Goal: Information Seeking & Learning: Find specific fact

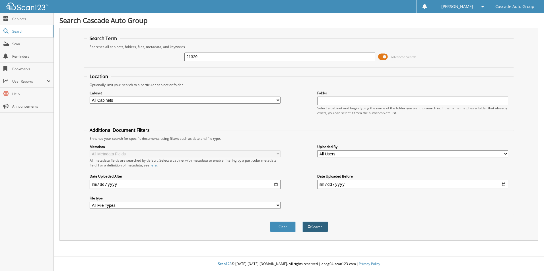
type input "21329"
click at [322, 227] on button "Search" at bounding box center [315, 227] width 26 height 11
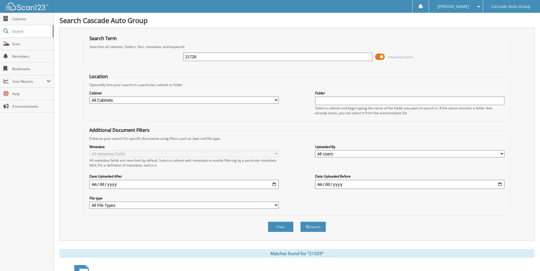
type input "21726"
click at [300, 222] on button "Search" at bounding box center [313, 227] width 26 height 11
click at [214, 57] on input "21726" at bounding box center [277, 57] width 189 height 9
type input "21482"
click at [310, 227] on button "Search" at bounding box center [313, 227] width 26 height 11
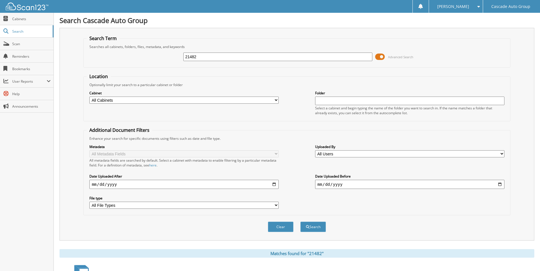
click at [205, 57] on input "21482" at bounding box center [277, 57] width 189 height 9
type input "21484"
click at [310, 226] on button "Search" at bounding box center [313, 227] width 26 height 11
drag, startPoint x: 203, startPoint y: 54, endPoint x: -1, endPoint y: 75, distance: 205.2
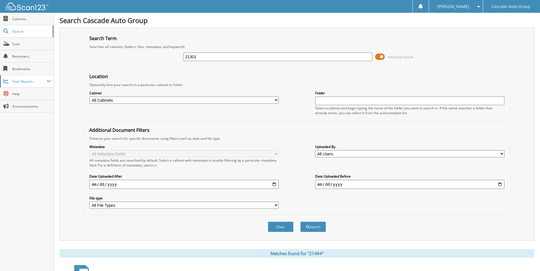
type input "21301"
click at [300, 222] on button "Search" at bounding box center [313, 227] width 26 height 11
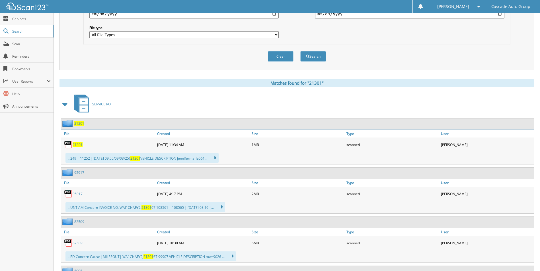
scroll to position [28, 0]
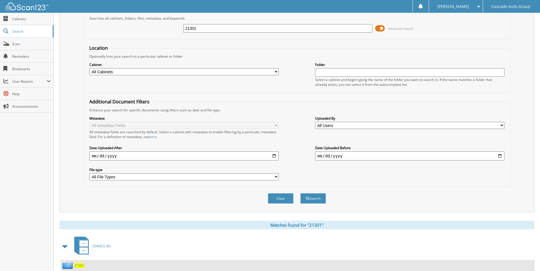
click at [222, 26] on input "21301" at bounding box center [277, 28] width 189 height 9
type input "21022"
click at [300, 194] on button "Search" at bounding box center [313, 199] width 26 height 11
click at [204, 26] on input "21022" at bounding box center [277, 28] width 189 height 9
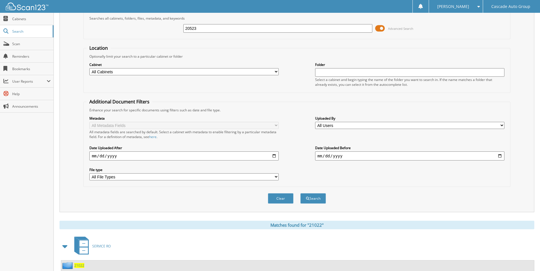
type input "20523"
click at [300, 194] on button "Search" at bounding box center [313, 199] width 26 height 11
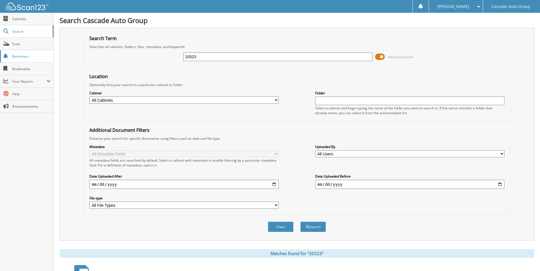
drag, startPoint x: 219, startPoint y: 57, endPoint x: 0, endPoint y: 61, distance: 219.4
type input "21373"
click at [309, 231] on button "Search" at bounding box center [313, 227] width 26 height 11
drag, startPoint x: 211, startPoint y: 58, endPoint x: 0, endPoint y: 62, distance: 210.9
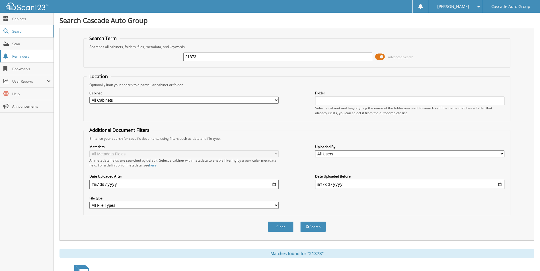
click at [0, 71] on html "Angie M. Settings Logout Cascade Auto Group Close Cabinets Search" at bounding box center [270, 259] width 540 height 519
type input "20988"
click at [300, 222] on button "Search" at bounding box center [313, 227] width 26 height 11
click at [211, 57] on input "20988" at bounding box center [277, 57] width 189 height 9
type input "21591"
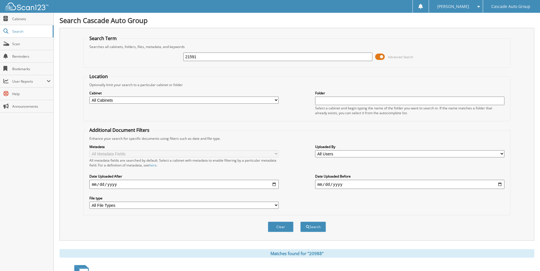
click at [300, 222] on button "Search" at bounding box center [313, 227] width 26 height 11
click at [235, 54] on input "21591" at bounding box center [277, 57] width 189 height 9
type input "21532"
click at [318, 228] on button "Search" at bounding box center [313, 227] width 26 height 11
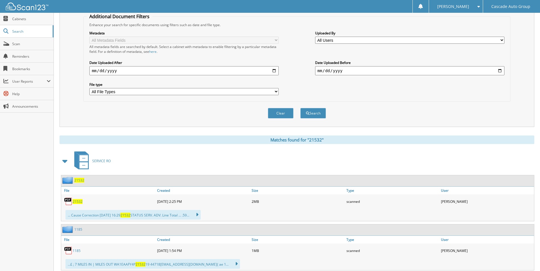
scroll to position [171, 0]
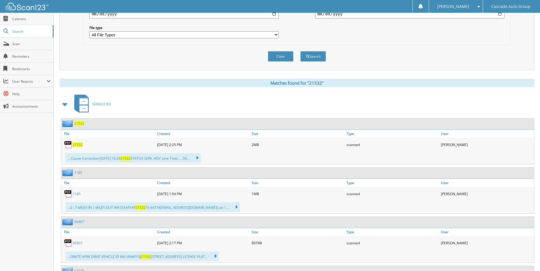
click at [198, 158] on icon at bounding box center [194, 158] width 8 height 8
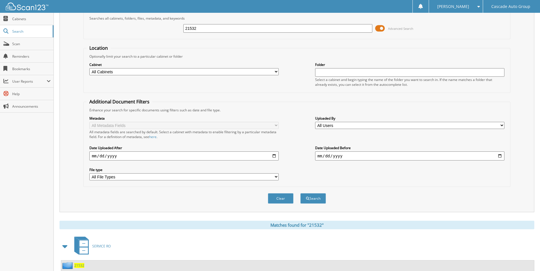
scroll to position [0, 0]
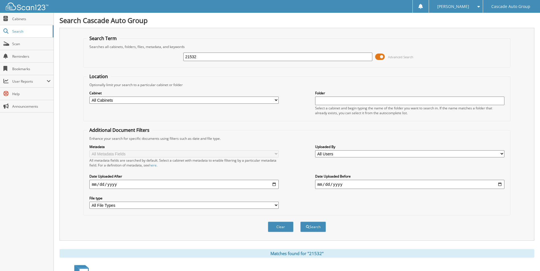
click at [228, 55] on input "21532" at bounding box center [277, 57] width 189 height 9
type input "21589"
click at [300, 222] on button "Search" at bounding box center [313, 227] width 26 height 11
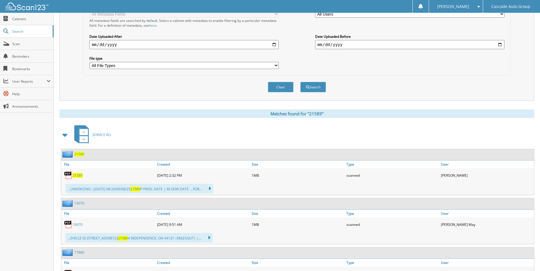
scroll to position [171, 0]
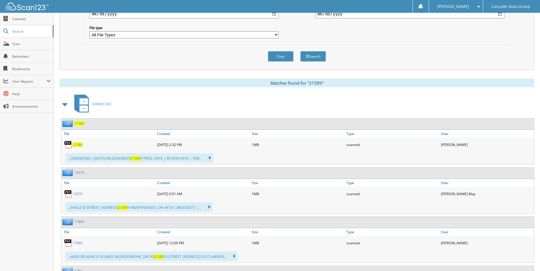
click at [211, 158] on icon at bounding box center [207, 158] width 8 height 8
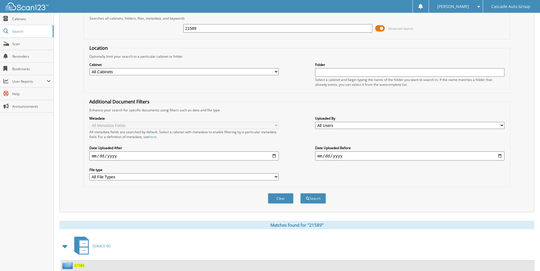
scroll to position [0, 0]
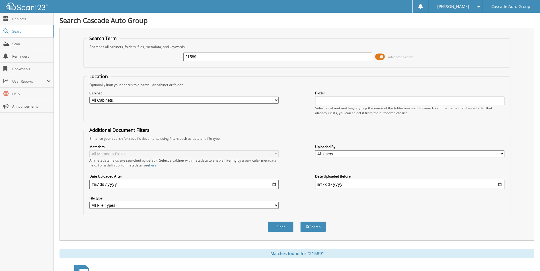
click at [215, 57] on input "21589" at bounding box center [277, 57] width 189 height 9
drag, startPoint x: 214, startPoint y: 57, endPoint x: 0, endPoint y: 60, distance: 214.0
type input "21597"
click at [321, 226] on button "Search" at bounding box center [313, 227] width 26 height 11
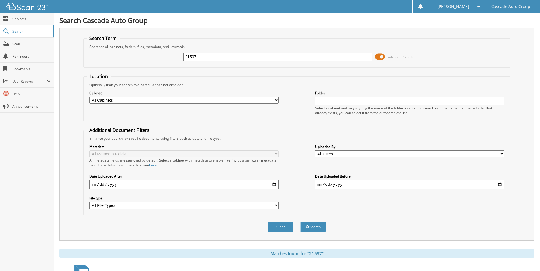
drag, startPoint x: 215, startPoint y: 57, endPoint x: -1, endPoint y: 63, distance: 216.1
type input "21601"
click at [309, 226] on button "Search" at bounding box center [313, 227] width 26 height 11
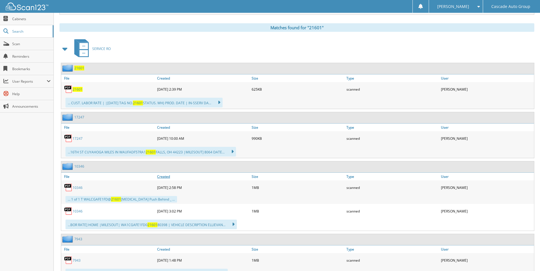
scroll to position [228, 0]
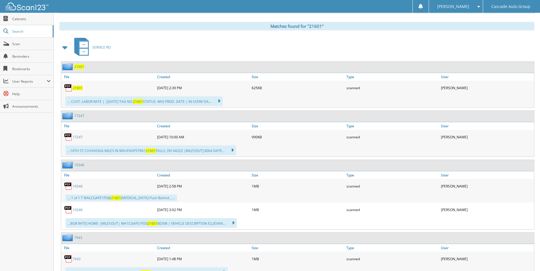
click at [220, 103] on icon at bounding box center [216, 101] width 8 height 8
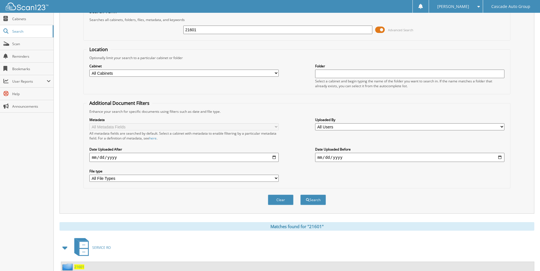
scroll to position [0, 0]
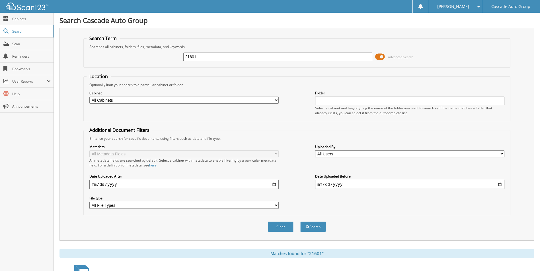
click at [231, 55] on input "21601" at bounding box center [277, 57] width 189 height 9
type input "21602"
click at [300, 222] on button "Search" at bounding box center [313, 227] width 26 height 11
click at [202, 55] on input "21602" at bounding box center [277, 57] width 189 height 9
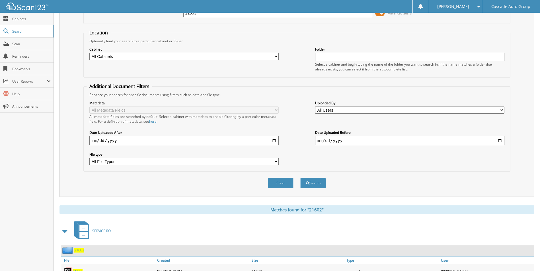
scroll to position [85, 0]
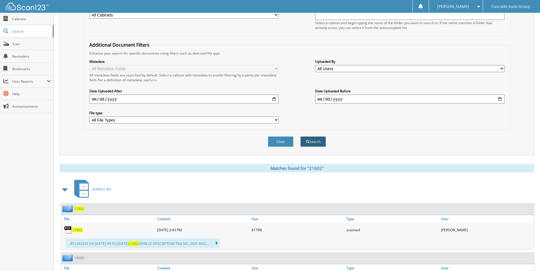
type input "21593"
click at [312, 143] on button "Search" at bounding box center [313, 142] width 26 height 11
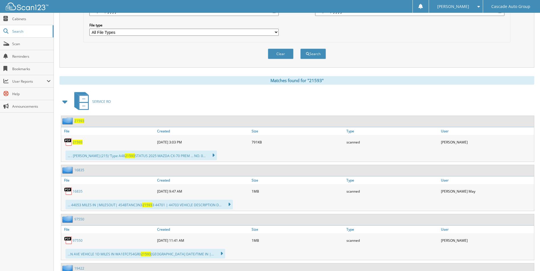
scroll to position [199, 0]
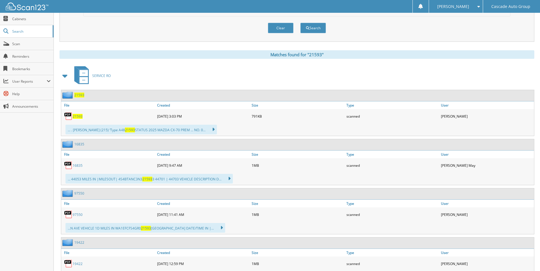
click at [206, 132] on icon at bounding box center [210, 130] width 8 height 8
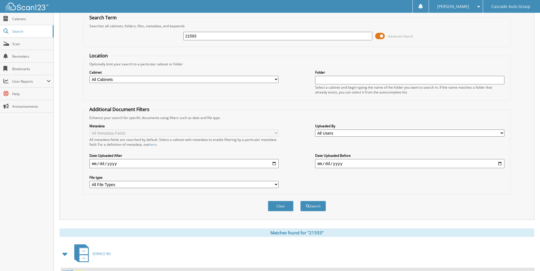
scroll to position [0, 0]
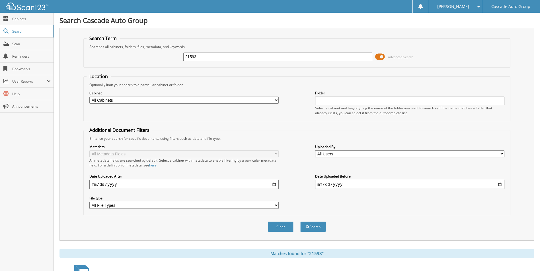
type input "21250"
click at [316, 229] on button "Search" at bounding box center [313, 227] width 26 height 11
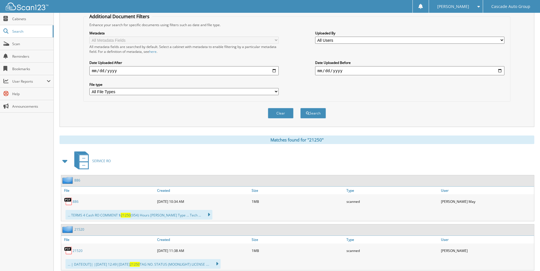
scroll to position [171, 0]
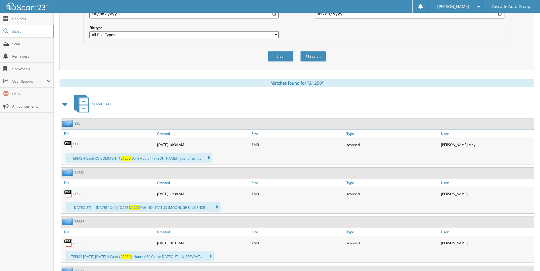
click at [212, 158] on div "... TERMS 4 Cash RO COMMENT $ 21250 (954) Hours DANIEL PETERSEN Type ... Tech .…" at bounding box center [138, 158] width 147 height 10
click at [210, 159] on icon at bounding box center [206, 158] width 8 height 8
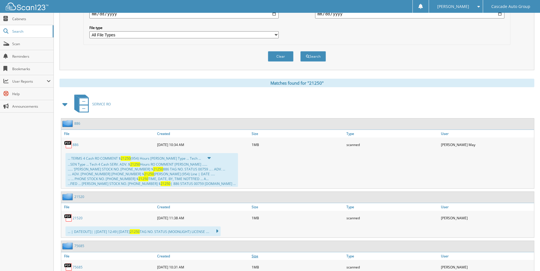
scroll to position [256, 0]
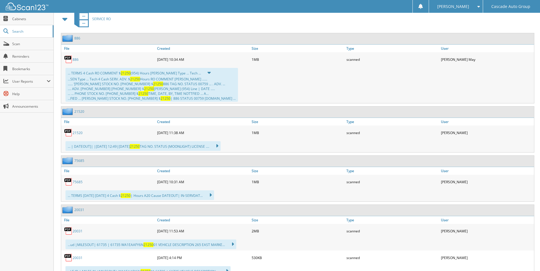
click at [76, 132] on link "21520" at bounding box center [78, 133] width 10 height 5
click at [78, 112] on link "21520" at bounding box center [79, 111] width 10 height 5
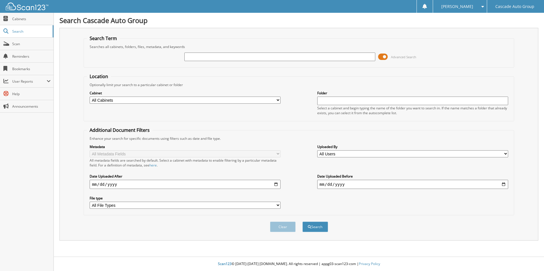
click at [328, 56] on input "text" at bounding box center [279, 57] width 191 height 9
type input "21306"
click at [320, 228] on button "Search" at bounding box center [315, 227] width 26 height 11
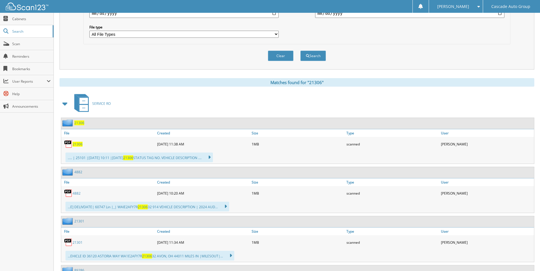
scroll to position [199, 0]
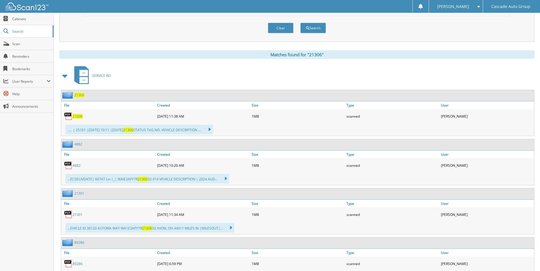
click at [211, 130] on icon at bounding box center [206, 130] width 8 height 8
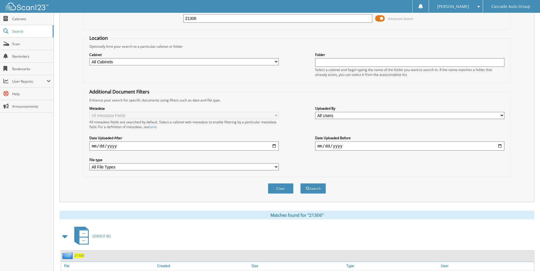
scroll to position [0, 0]
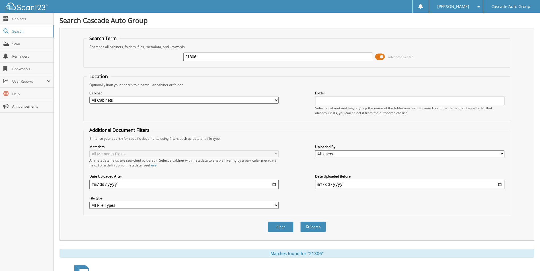
click at [214, 56] on input "21306" at bounding box center [277, 57] width 189 height 9
type input "21027"
click at [319, 230] on button "Search" at bounding box center [313, 227] width 26 height 11
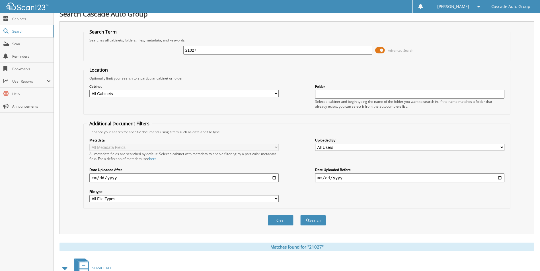
scroll to position [171, 0]
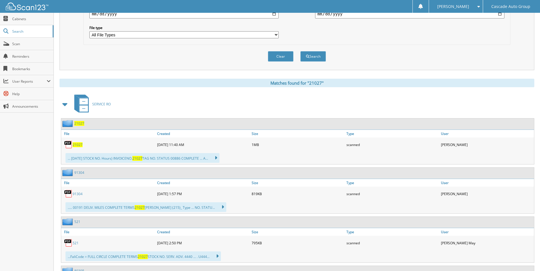
click at [217, 158] on icon at bounding box center [213, 158] width 8 height 8
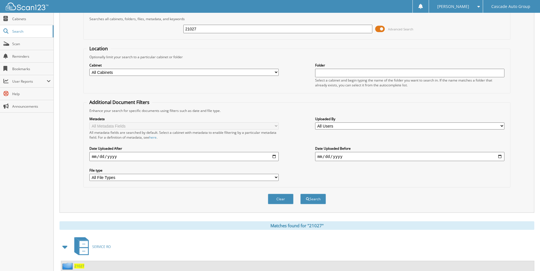
scroll to position [0, 0]
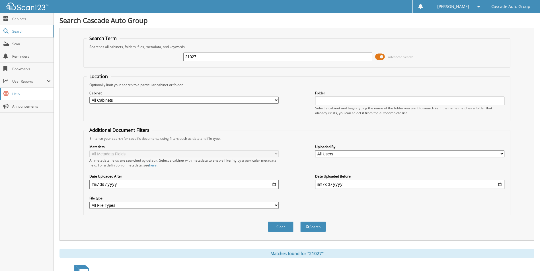
drag, startPoint x: 337, startPoint y: 58, endPoint x: 0, endPoint y: 92, distance: 338.3
type input "20043"
click at [322, 228] on button "Search" at bounding box center [313, 227] width 26 height 11
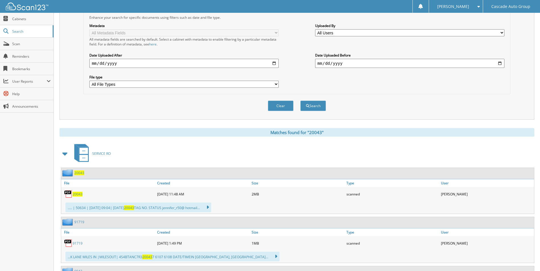
scroll to position [28, 0]
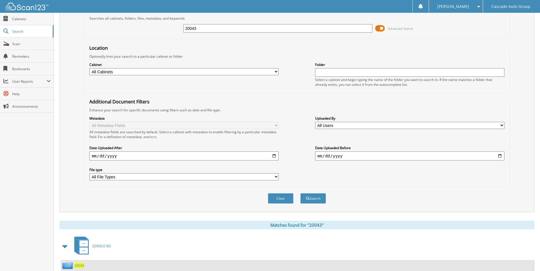
click at [208, 29] on input "20043" at bounding box center [277, 28] width 189 height 9
type input "20031"
click at [323, 202] on button "Search" at bounding box center [313, 199] width 26 height 11
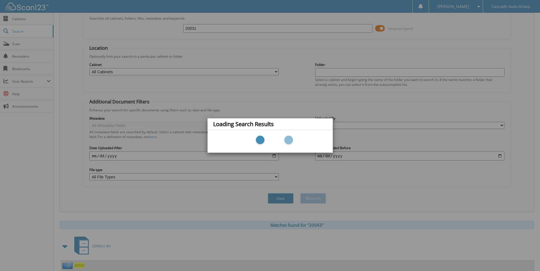
scroll to position [142, 0]
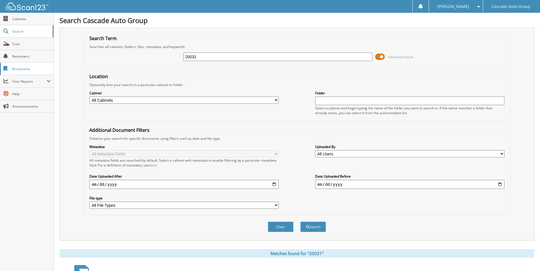
drag, startPoint x: 217, startPoint y: 57, endPoint x: 0, endPoint y: 72, distance: 217.6
type input "21374"
click at [326, 229] on div "Search" at bounding box center [313, 227] width 27 height 12
click at [322, 229] on button "Search" at bounding box center [313, 227] width 26 height 11
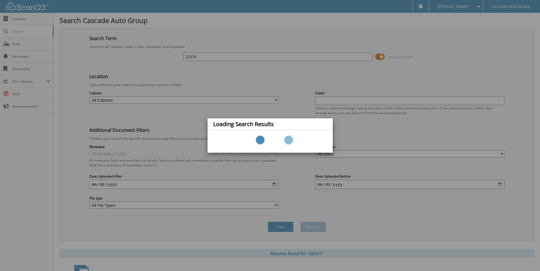
scroll to position [4, 0]
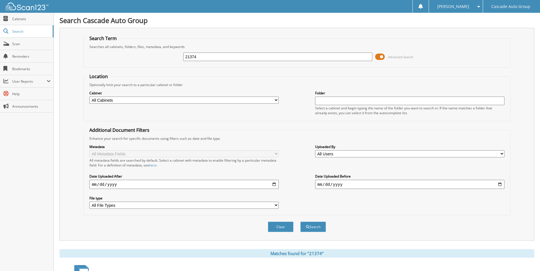
drag, startPoint x: 216, startPoint y: 56, endPoint x: -1, endPoint y: 73, distance: 217.8
type input "21278"
click at [300, 222] on button "Search" at bounding box center [313, 227] width 26 height 11
drag, startPoint x: -1, startPoint y: 67, endPoint x: 0, endPoint y: 40, distance: 27.1
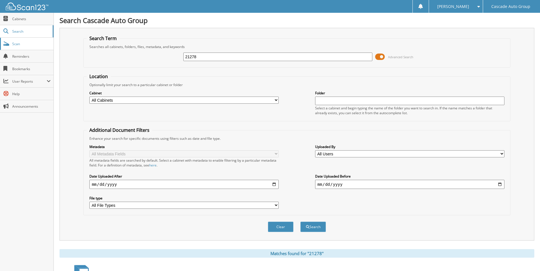
type input "21384"
click at [300, 222] on button "Search" at bounding box center [313, 227] width 26 height 11
type input "19242"
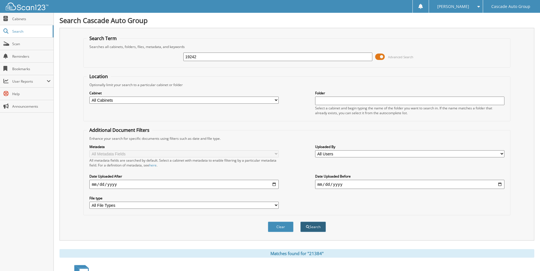
click at [314, 228] on button "Search" at bounding box center [313, 227] width 26 height 11
drag, startPoint x: 87, startPoint y: 79, endPoint x: 0, endPoint y: 83, distance: 86.9
type input "21431"
click at [300, 222] on button "Search" at bounding box center [313, 227] width 26 height 11
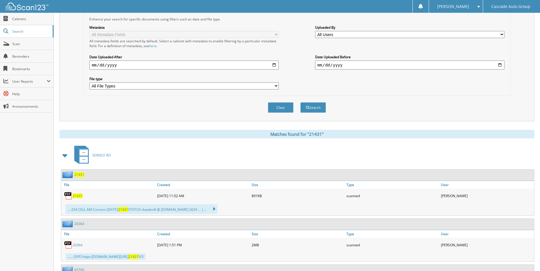
scroll to position [28, 0]
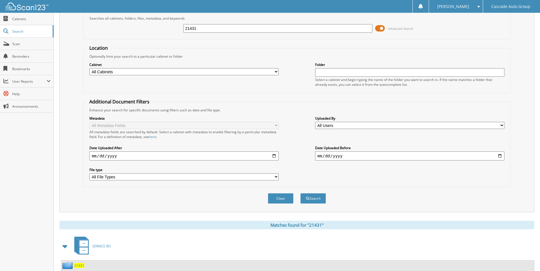
click at [220, 28] on input "21431" at bounding box center [277, 28] width 189 height 9
type input "21005"
click at [300, 194] on button "Search" at bounding box center [313, 199] width 26 height 11
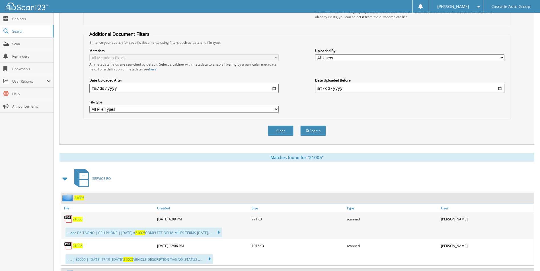
scroll to position [28, 0]
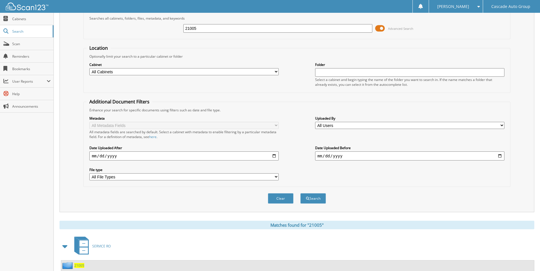
click at [208, 24] on input "21005" at bounding box center [277, 28] width 189 height 9
drag, startPoint x: 207, startPoint y: 31, endPoint x: 0, endPoint y: 34, distance: 207.2
type input "21377"
click at [300, 194] on button "Search" at bounding box center [313, 199] width 26 height 11
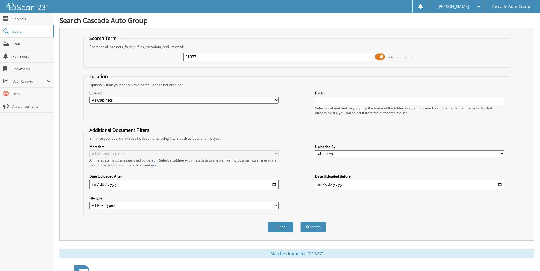
click at [219, 56] on input "21377" at bounding box center [277, 57] width 189 height 9
type input "21409"
click at [300, 222] on button "Search" at bounding box center [313, 227] width 26 height 11
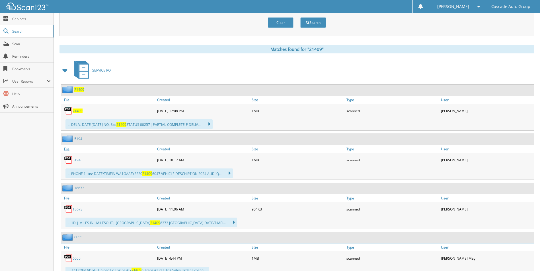
scroll to position [228, 0]
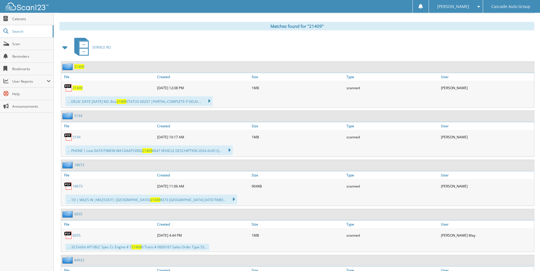
click at [210, 102] on icon at bounding box center [206, 101] width 8 height 8
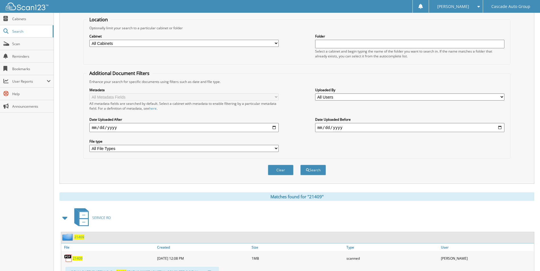
scroll to position [0, 0]
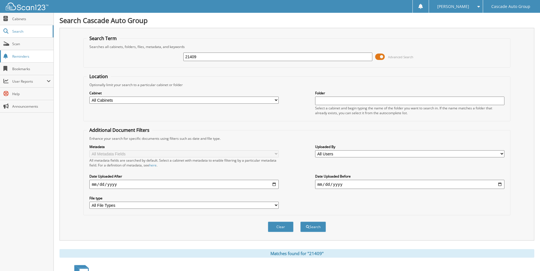
drag, startPoint x: 212, startPoint y: 55, endPoint x: 0, endPoint y: 56, distance: 212.3
type input "19738"
click at [300, 222] on button "Search" at bounding box center [313, 227] width 26 height 11
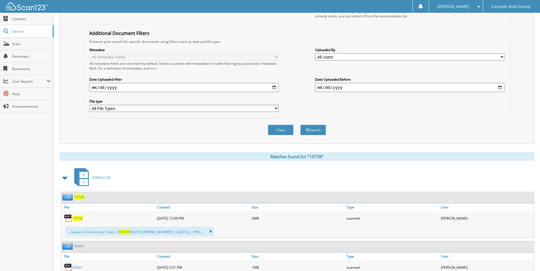
scroll to position [199, 0]
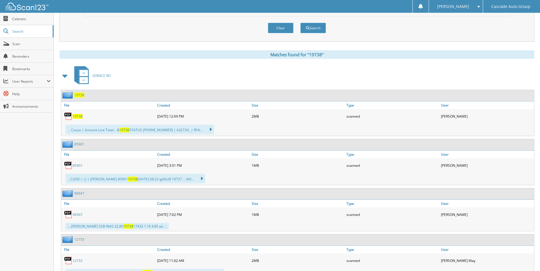
click at [206, 130] on icon at bounding box center [207, 130] width 8 height 8
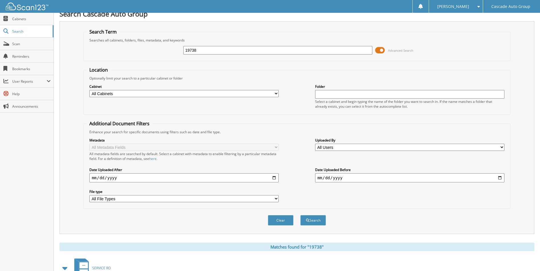
scroll to position [0, 0]
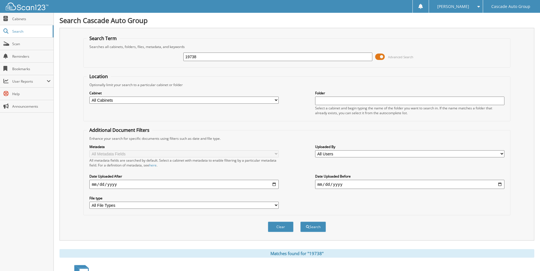
drag, startPoint x: 254, startPoint y: 56, endPoint x: -1, endPoint y: 75, distance: 255.3
type input "19690"
click at [300, 222] on button "Search" at bounding box center [313, 227] width 26 height 11
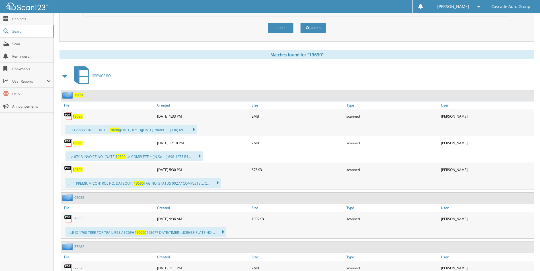
click at [203, 156] on div "... > 07:13 INVOICE NO. [DATE] 19690 L.A COMPLETE = [IN Se ... ) 696-1275 R4 ..…" at bounding box center [133, 157] width 137 height 10
click at [201, 158] on icon at bounding box center [196, 157] width 8 height 8
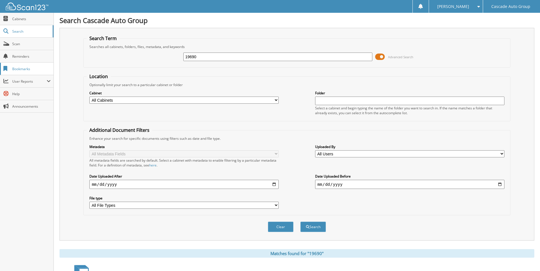
drag, startPoint x: 240, startPoint y: 58, endPoint x: 0, endPoint y: 68, distance: 240.7
type input "19500"
click at [300, 222] on button "Search" at bounding box center [313, 227] width 26 height 11
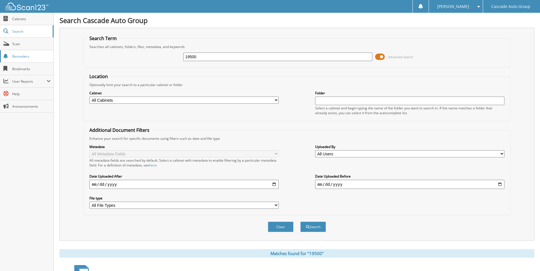
drag, startPoint x: 200, startPoint y: 57, endPoint x: 0, endPoint y: 61, distance: 199.8
type input "19827"
click at [320, 228] on button "Search" at bounding box center [313, 227] width 26 height 11
drag, startPoint x: 170, startPoint y: 67, endPoint x: 0, endPoint y: 41, distance: 172.4
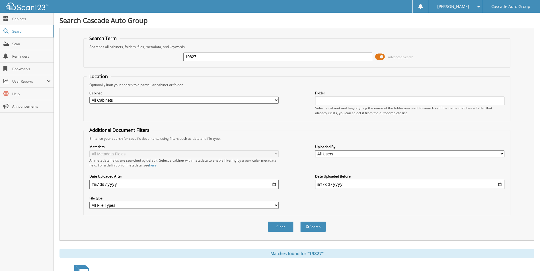
type input "21578"
click at [319, 227] on button "Search" at bounding box center [313, 227] width 26 height 11
drag, startPoint x: 204, startPoint y: 57, endPoint x: -1, endPoint y: 46, distance: 205.5
click at [0, 46] on html "[PERSON_NAME] Settings Logout Cascade Auto Group Close Cabinets Search" at bounding box center [270, 248] width 540 height 497
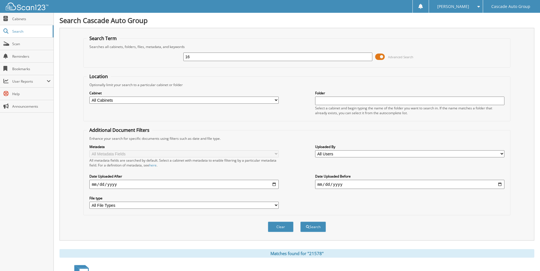
type input "1"
type input "2"
type input "21634"
click at [321, 228] on button "Search" at bounding box center [313, 227] width 26 height 11
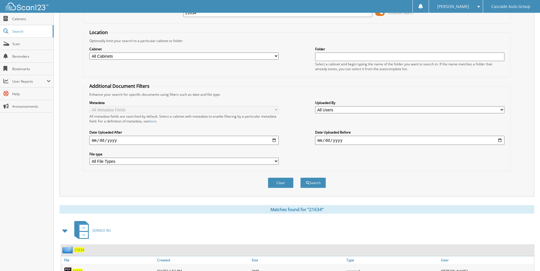
scroll to position [171, 0]
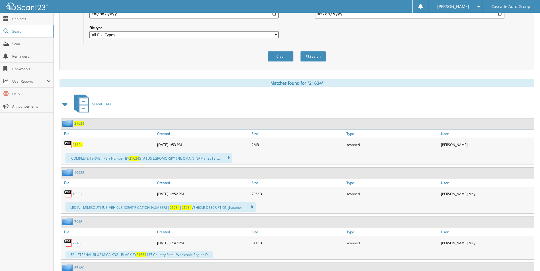
click at [223, 154] on div "... COMPLETE TERMS [ Part Number B* 21634 STATUS LGROMOFSKY @GMAIL.COM 2018 ...…" at bounding box center [148, 158] width 166 height 10
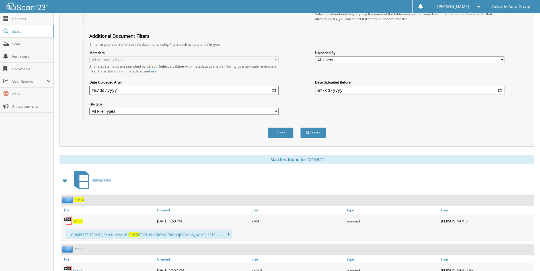
scroll to position [0, 0]
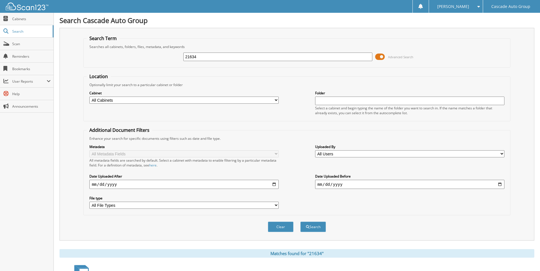
click at [220, 56] on input "21634" at bounding box center [277, 57] width 189 height 9
type input "21599"
click at [300, 222] on button "Search" at bounding box center [313, 227] width 26 height 11
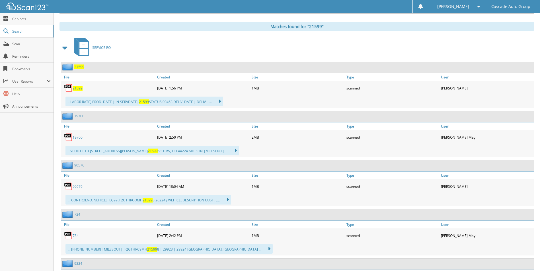
scroll to position [228, 0]
click at [220, 101] on icon at bounding box center [217, 101] width 8 height 8
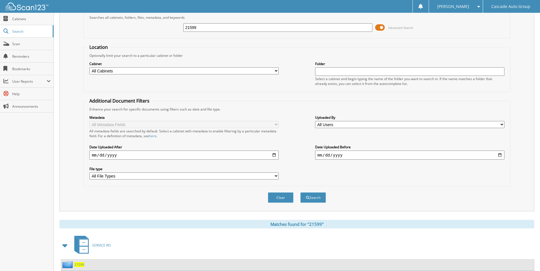
scroll to position [0, 0]
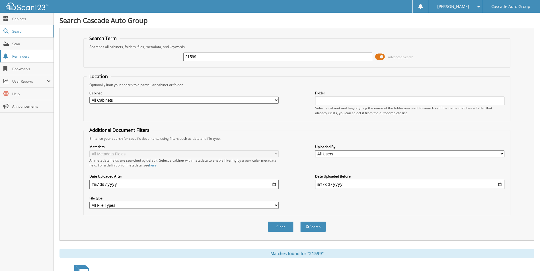
drag, startPoint x: 210, startPoint y: 57, endPoint x: 0, endPoint y: 52, distance: 210.1
type input "24641"
click at [316, 228] on button "Search" at bounding box center [313, 227] width 26 height 11
click at [310, 226] on button "Search" at bounding box center [313, 227] width 26 height 11
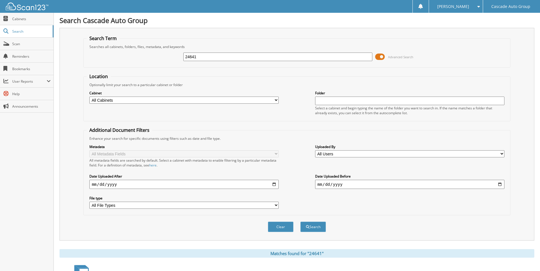
drag, startPoint x: 281, startPoint y: 57, endPoint x: -1, endPoint y: 50, distance: 282.4
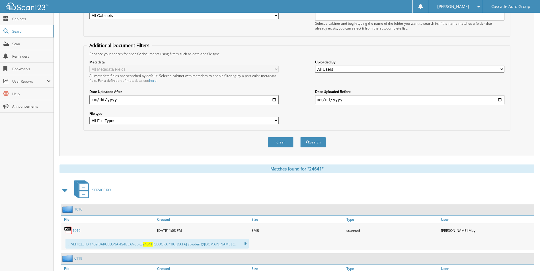
scroll to position [85, 0]
type input "20619"
click at [300, 137] on button "Search" at bounding box center [313, 142] width 26 height 11
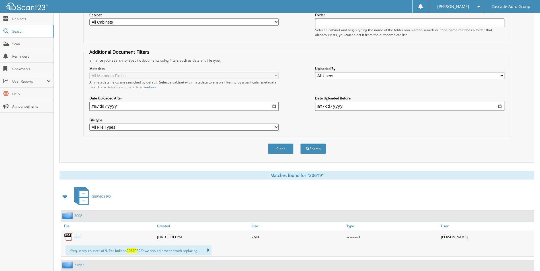
scroll to position [171, 0]
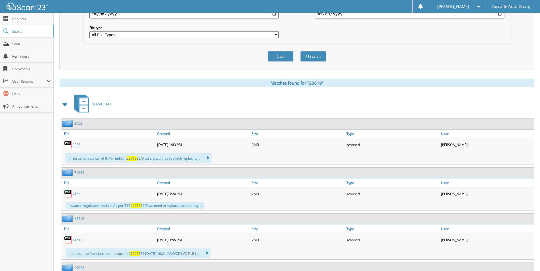
click at [209, 162] on icon at bounding box center [205, 158] width 8 height 8
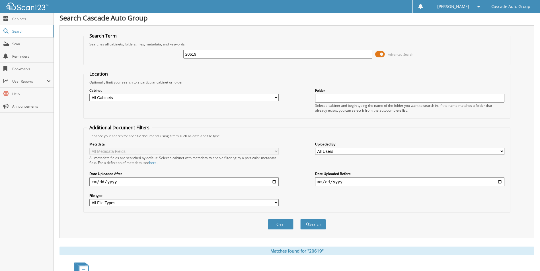
scroll to position [0, 0]
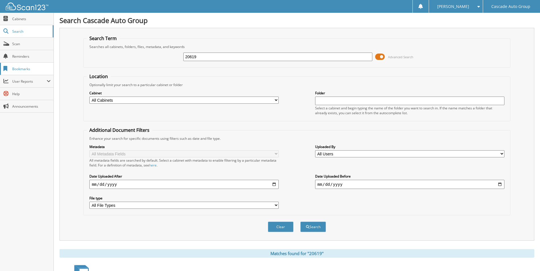
drag, startPoint x: 208, startPoint y: 58, endPoint x: 0, endPoint y: 70, distance: 208.4
type input "21633"
click at [300, 222] on button "Search" at bounding box center [313, 227] width 26 height 11
click at [210, 59] on input "21633" at bounding box center [277, 57] width 189 height 9
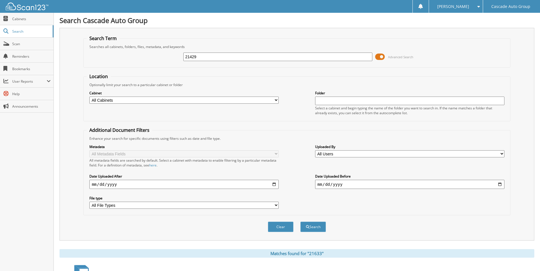
type input "21429"
click at [300, 222] on button "Search" at bounding box center [313, 227] width 26 height 11
drag, startPoint x: 258, startPoint y: 57, endPoint x: 0, endPoint y: 111, distance: 263.9
type input "21535"
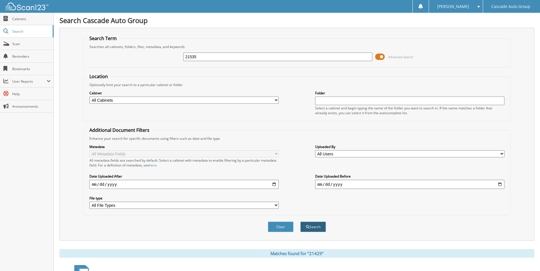
click at [319, 228] on button "Search" at bounding box center [313, 227] width 26 height 11
click at [201, 55] on input "21535" at bounding box center [277, 57] width 189 height 9
type input "21582"
click at [300, 222] on button "Search" at bounding box center [313, 227] width 26 height 11
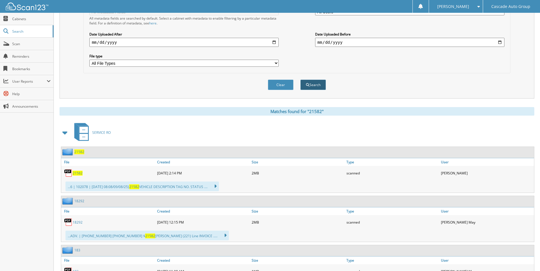
click at [312, 84] on button "Search" at bounding box center [313, 85] width 26 height 11
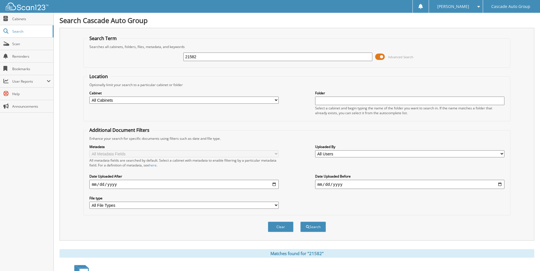
click at [209, 57] on input "21582" at bounding box center [277, 57] width 189 height 9
type input "21613"
click at [300, 222] on button "Search" at bounding box center [313, 227] width 26 height 11
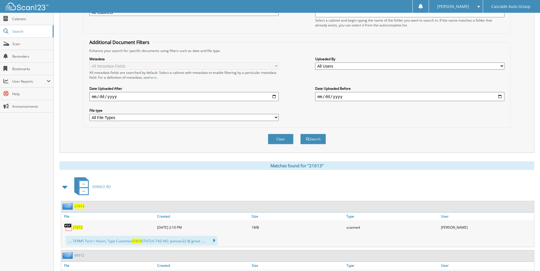
scroll to position [28, 0]
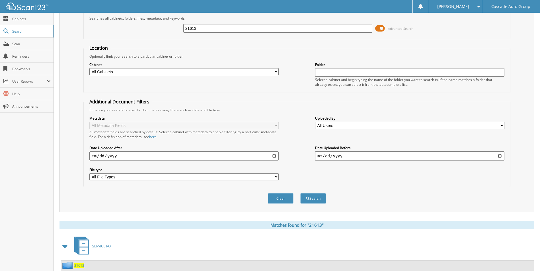
click at [232, 30] on input "21613" at bounding box center [277, 28] width 189 height 9
type input "21618"
click at [317, 199] on button "Search" at bounding box center [313, 199] width 26 height 11
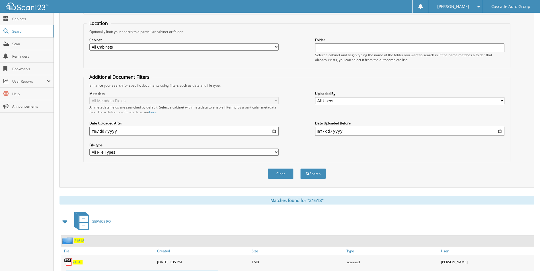
scroll to position [142, 0]
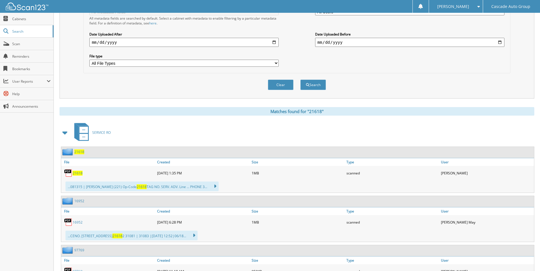
click at [216, 189] on icon at bounding box center [212, 187] width 8 height 8
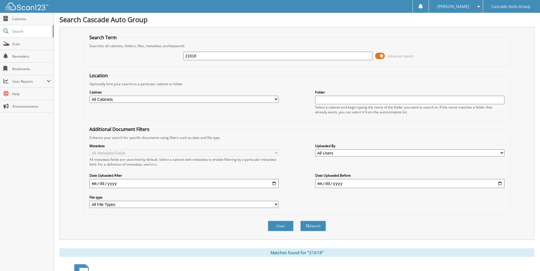
scroll to position [0, 0]
click at [201, 57] on input "21618" at bounding box center [277, 57] width 189 height 9
type input "21220"
click at [300, 222] on button "Search" at bounding box center [313, 227] width 26 height 11
drag, startPoint x: 214, startPoint y: 57, endPoint x: 0, endPoint y: 78, distance: 214.7
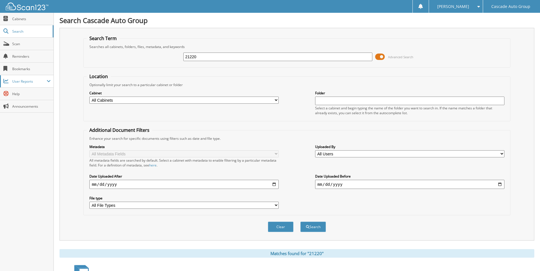
type input "20874"
click at [300, 222] on button "Search" at bounding box center [313, 227] width 26 height 11
drag, startPoint x: 216, startPoint y: 56, endPoint x: 0, endPoint y: 65, distance: 216.4
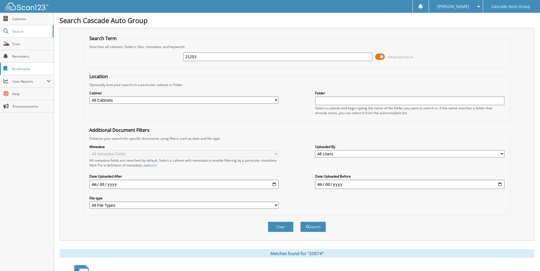
type input "21253"
click at [300, 222] on button "Search" at bounding box center [313, 227] width 26 height 11
drag, startPoint x: 235, startPoint y: 57, endPoint x: -1, endPoint y: 73, distance: 236.7
type input "19622"
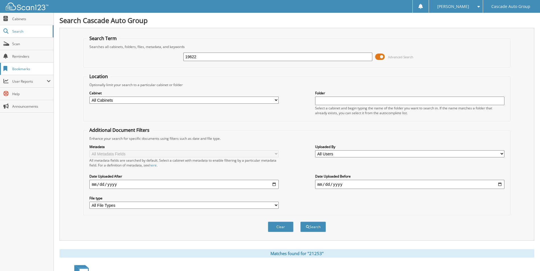
click at [300, 222] on button "Search" at bounding box center [313, 227] width 26 height 11
drag, startPoint x: 201, startPoint y: 59, endPoint x: 0, endPoint y: 54, distance: 201.0
type input "20930"
click at [300, 222] on button "Search" at bounding box center [313, 227] width 26 height 11
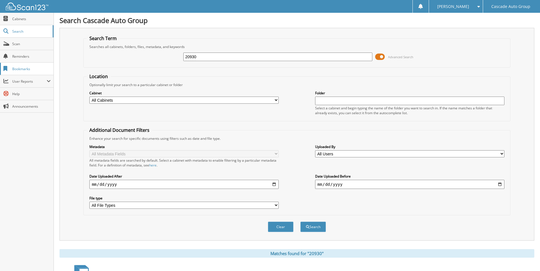
drag, startPoint x: 208, startPoint y: 59, endPoint x: 0, endPoint y: 63, distance: 207.8
type input "21313"
click at [313, 231] on button "Search" at bounding box center [313, 227] width 26 height 11
drag, startPoint x: 287, startPoint y: 57, endPoint x: -1, endPoint y: 56, distance: 288.0
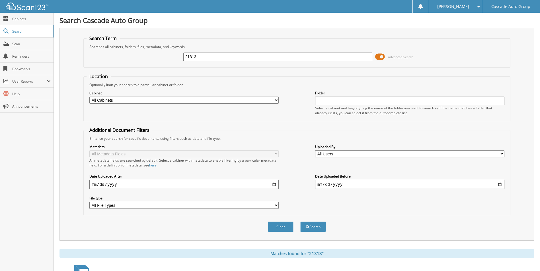
type input "21220"
click at [300, 222] on button "Search" at bounding box center [313, 227] width 26 height 11
drag, startPoint x: -1, startPoint y: 67, endPoint x: -1, endPoint y: 58, distance: 8.8
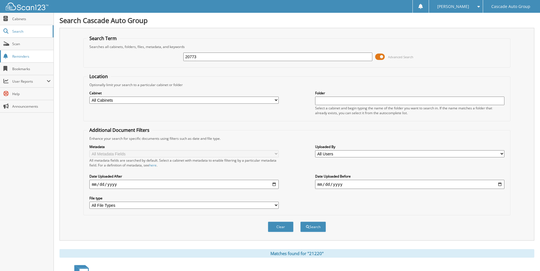
type input "20773"
click at [300, 222] on button "Search" at bounding box center [313, 227] width 26 height 11
drag, startPoint x: 203, startPoint y: 56, endPoint x: 0, endPoint y: 48, distance: 203.3
type input "10773"
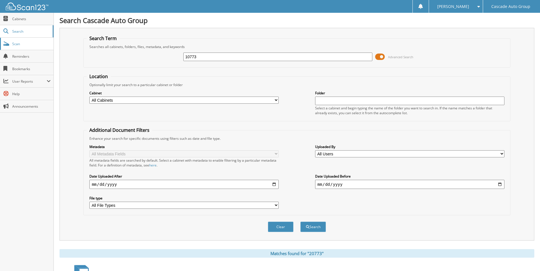
click at [300, 222] on button "Search" at bounding box center [313, 227] width 26 height 11
click at [188, 57] on input "10773" at bounding box center [277, 57] width 189 height 9
type input "20773"
click at [300, 222] on button "Search" at bounding box center [313, 227] width 26 height 11
drag, startPoint x: 245, startPoint y: 57, endPoint x: -1, endPoint y: 67, distance: 246.3
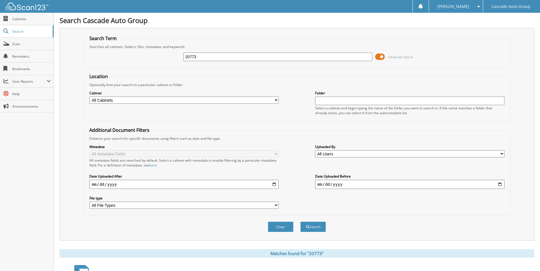
type input "19622"
click at [300, 222] on button "Search" at bounding box center [313, 227] width 26 height 11
drag, startPoint x: 230, startPoint y: 58, endPoint x: 0, endPoint y: 29, distance: 231.5
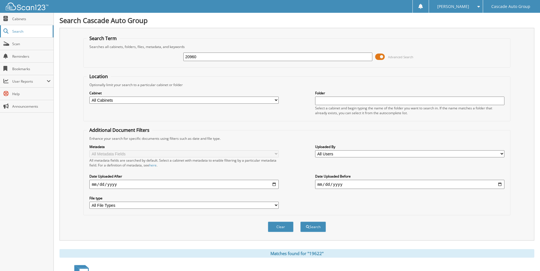
type input "20960"
click at [300, 222] on button "Search" at bounding box center [313, 227] width 26 height 11
drag, startPoint x: 203, startPoint y: 57, endPoint x: 0, endPoint y: 84, distance: 205.2
type input "17087"
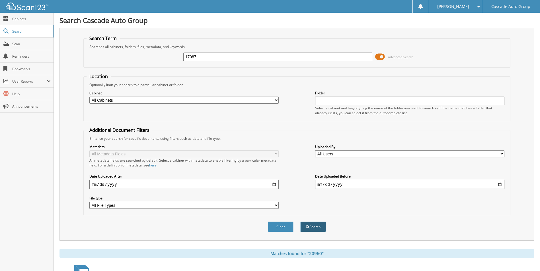
click at [310, 230] on button "Search" at bounding box center [313, 227] width 26 height 11
drag, startPoint x: 202, startPoint y: 58, endPoint x: 0, endPoint y: 65, distance: 201.9
type input "19827"
click at [300, 222] on button "Search" at bounding box center [313, 227] width 26 height 11
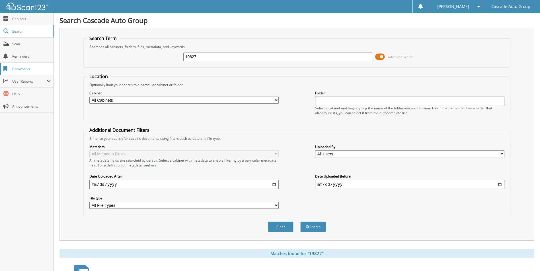
click at [226, 61] on input "19827" at bounding box center [277, 57] width 189 height 9
drag, startPoint x: 208, startPoint y: 57, endPoint x: 0, endPoint y: 58, distance: 208.0
click at [300, 222] on button "Search" at bounding box center [313, 227] width 26 height 11
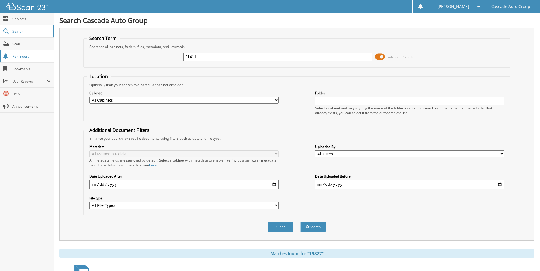
type input "21411."
drag, startPoint x: -1, startPoint y: 68, endPoint x: 0, endPoint y: 56, distance: 11.7
type input "21425"
click at [300, 222] on button "Search" at bounding box center [313, 227] width 26 height 11
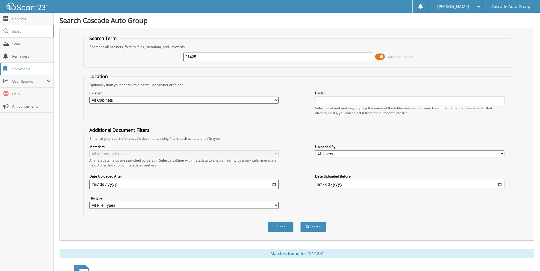
drag, startPoint x: 226, startPoint y: 58, endPoint x: 0, endPoint y: 67, distance: 226.1
type input "21408"
click at [300, 222] on button "Search" at bounding box center [313, 227] width 26 height 11
drag, startPoint x: 214, startPoint y: 55, endPoint x: -1, endPoint y: 71, distance: 215.4
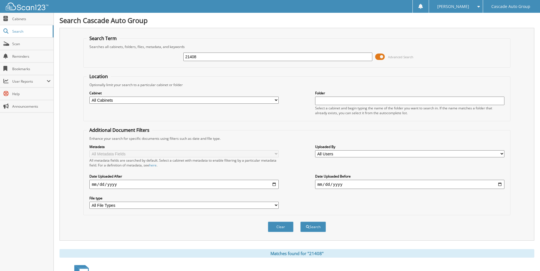
type input "21329"
click at [300, 222] on button "Search" at bounding box center [313, 227] width 26 height 11
drag, startPoint x: 210, startPoint y: 54, endPoint x: 0, endPoint y: 78, distance: 211.6
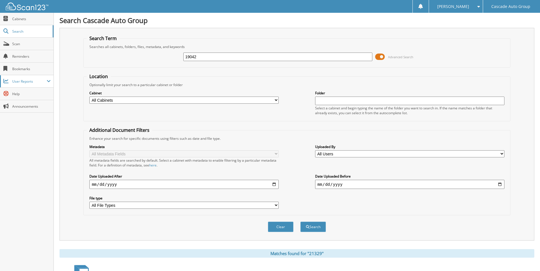
type input "19042"
click at [300, 222] on button "Search" at bounding box center [313, 227] width 26 height 11
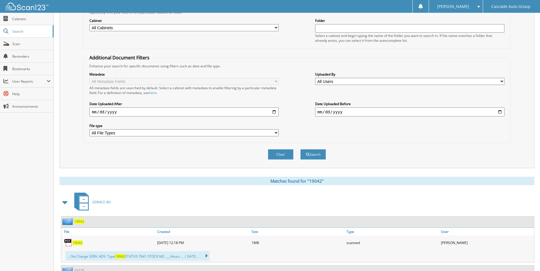
scroll to position [171, 0]
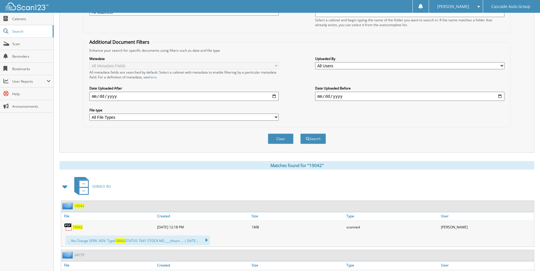
scroll to position [0, 0]
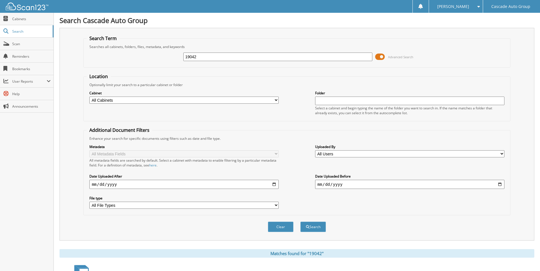
type input "21363"
click at [300, 222] on button "Search" at bounding box center [313, 227] width 26 height 11
drag, startPoint x: 172, startPoint y: 71, endPoint x: 0, endPoint y: 85, distance: 172.5
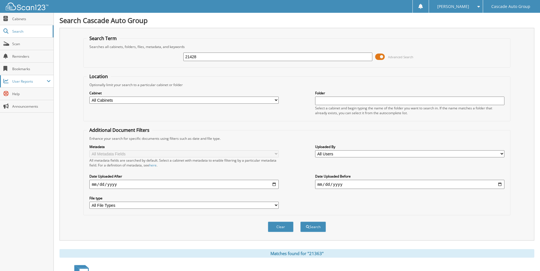
type input "21428"
click at [300, 222] on button "Search" at bounding box center [313, 227] width 26 height 11
click at [219, 57] on input "21428" at bounding box center [277, 57] width 189 height 9
type input "21433"
click at [300, 222] on button "Search" at bounding box center [313, 227] width 26 height 11
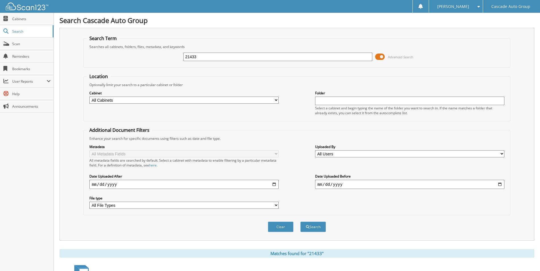
drag, startPoint x: 259, startPoint y: 58, endPoint x: -1, endPoint y: 30, distance: 261.8
type input "21325"
click at [300, 222] on button "Search" at bounding box center [313, 227] width 26 height 11
drag, startPoint x: 203, startPoint y: 55, endPoint x: -1, endPoint y: 64, distance: 204.8
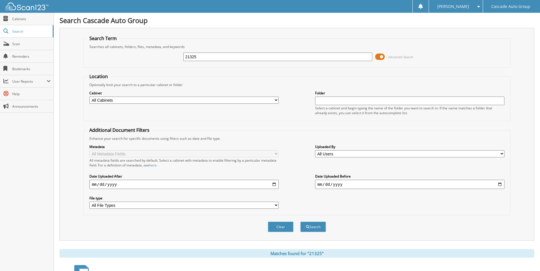
type input "20588"
click at [300, 222] on button "Search" at bounding box center [313, 227] width 26 height 11
drag, startPoint x: 209, startPoint y: 59, endPoint x: 0, endPoint y: 60, distance: 208.6
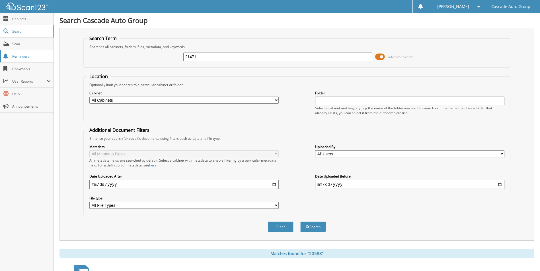
type input "21471"
click at [300, 222] on button "Search" at bounding box center [313, 227] width 26 height 11
drag, startPoint x: 122, startPoint y: 63, endPoint x: -1, endPoint y: 64, distance: 122.6
type input "21488"
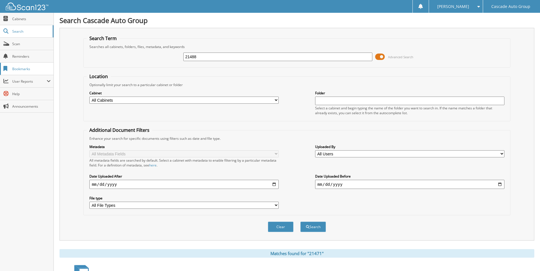
click at [300, 222] on button "Search" at bounding box center [313, 227] width 26 height 11
drag, startPoint x: 214, startPoint y: 54, endPoint x: -1, endPoint y: 58, distance: 215.4
type input "21491"
click at [300, 222] on button "Search" at bounding box center [313, 227] width 26 height 11
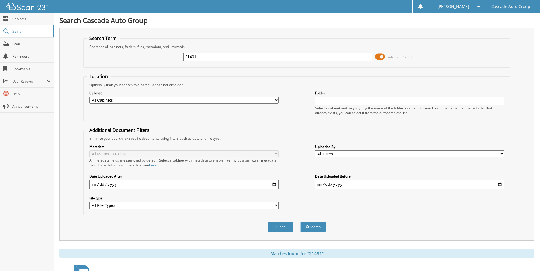
drag, startPoint x: 219, startPoint y: 58, endPoint x: -1, endPoint y: 65, distance: 220.6
type input "21480"
click at [300, 222] on button "Search" at bounding box center [313, 227] width 26 height 11
drag, startPoint x: 217, startPoint y: 57, endPoint x: 0, endPoint y: 41, distance: 217.2
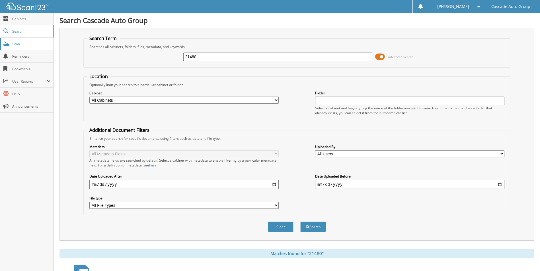
type input "21487"
click at [300, 222] on button "Search" at bounding box center [313, 227] width 26 height 11
click at [203, 57] on input "21487" at bounding box center [277, 57] width 189 height 9
type input "21489"
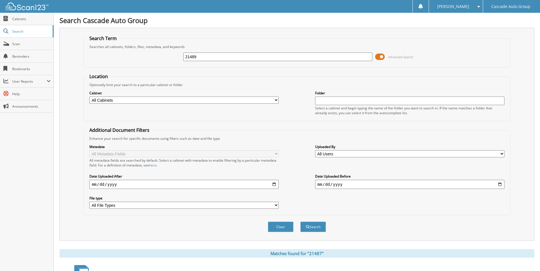
click at [300, 222] on button "Search" at bounding box center [313, 227] width 26 height 11
drag, startPoint x: 213, startPoint y: 59, endPoint x: 0, endPoint y: 50, distance: 213.4
type input "21445"
click at [300, 222] on button "Search" at bounding box center [313, 227] width 26 height 11
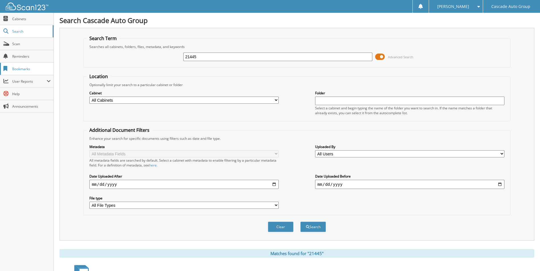
drag, startPoint x: 241, startPoint y: 58, endPoint x: 0, endPoint y: 67, distance: 241.5
type input "21452"
click at [300, 222] on button "Search" at bounding box center [313, 227] width 26 height 11
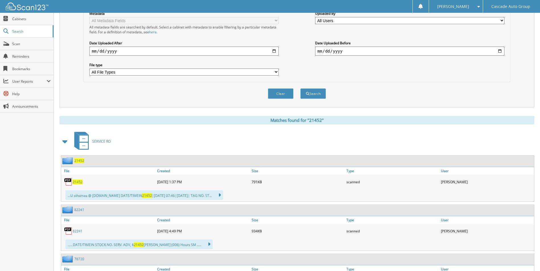
scroll to position [142, 0]
